Goal: Task Accomplishment & Management: Use online tool/utility

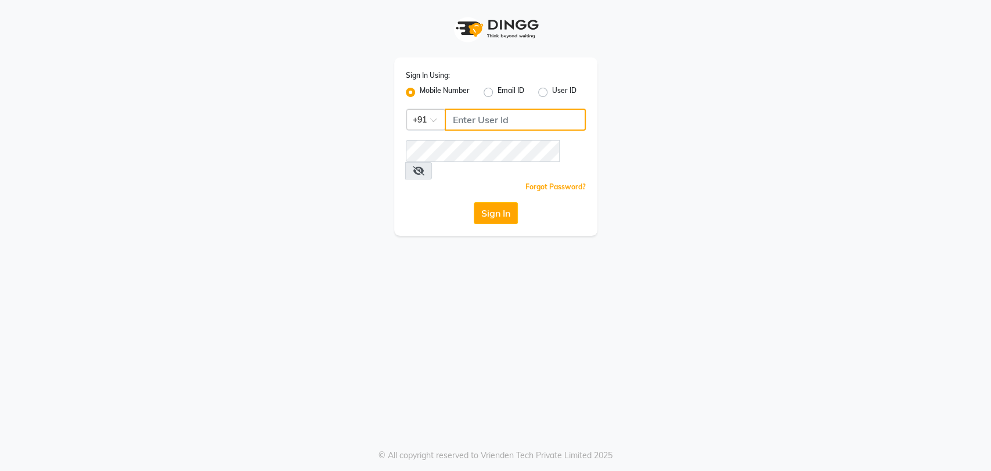
type input "6380259969"
click at [488, 202] on button "Sign In" at bounding box center [496, 213] width 44 height 22
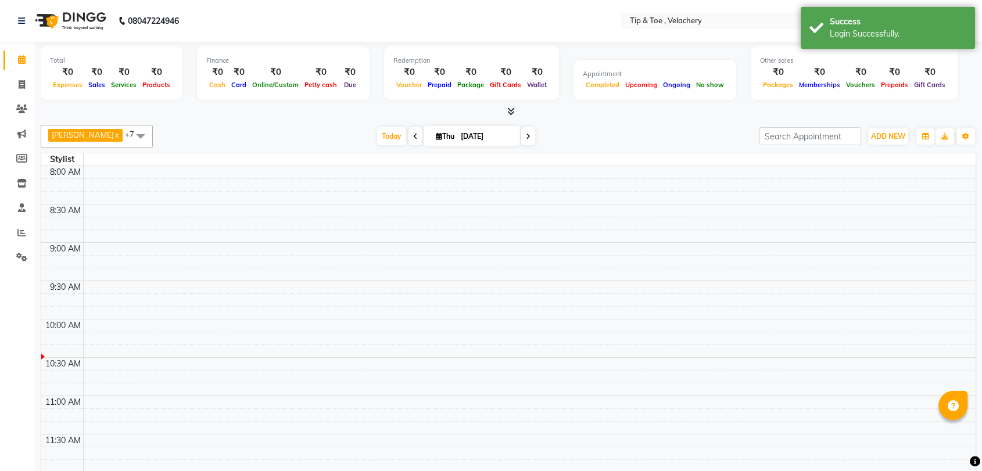
select select "en"
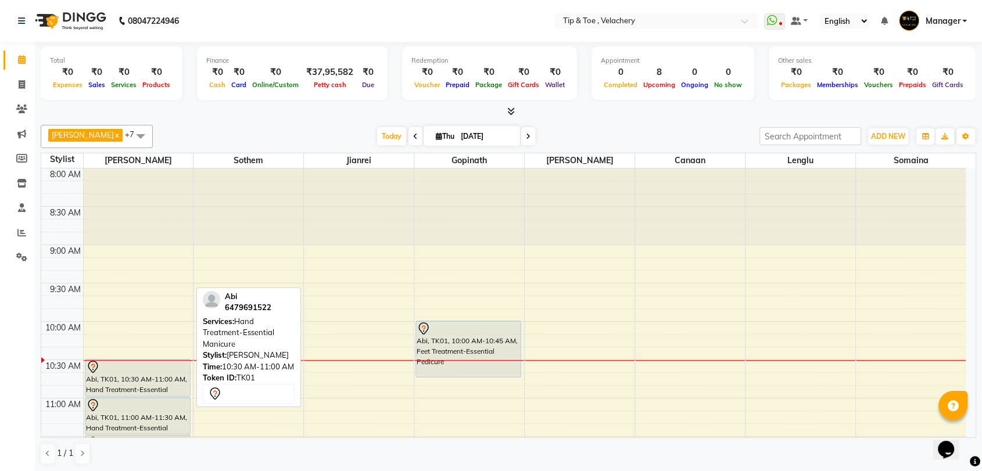
click at [130, 386] on div "Abi, TK01, 10:30 AM-11:00 AM, Hand Treatment-Essential Manicure" at bounding box center [137, 378] width 105 height 37
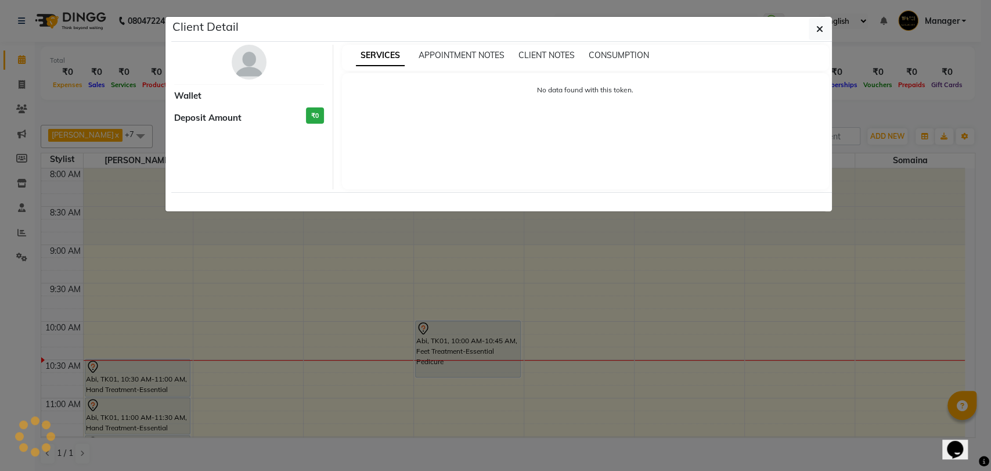
select select "7"
